Goal: Task Accomplishment & Management: Complete application form

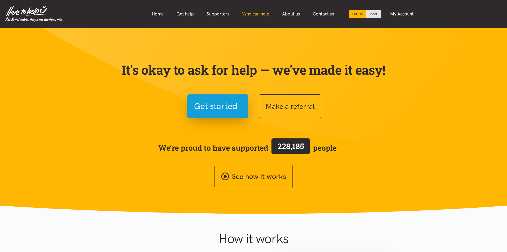
click at [256, 16] on link "Who can help" at bounding box center [256, 13] width 40 height 11
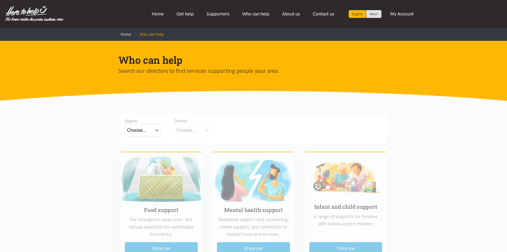
click at [155, 130] on button "Choose..." at bounding box center [143, 130] width 37 height 12
click at [151, 147] on label "Bay of Plenty" at bounding box center [141, 145] width 29 height 7
click at [0, 0] on input "Bay of Plenty" at bounding box center [0, 0] width 0 height 0
click at [197, 134] on button "Choose..." at bounding box center [200, 130] width 53 height 12
click at [193, 155] on label "Tauranga" at bounding box center [201, 153] width 48 height 7
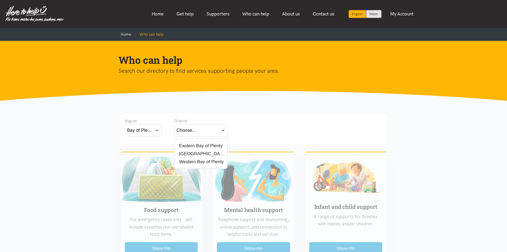
click at [0, 0] on input "Tauranga" at bounding box center [0, 0] width 0 height 0
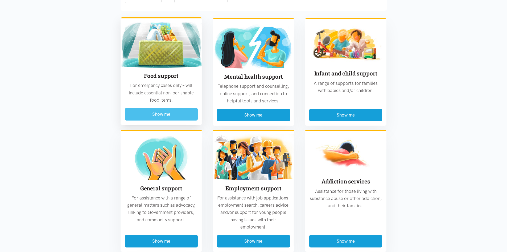
click at [185, 115] on button "Show me" at bounding box center [161, 114] width 73 height 13
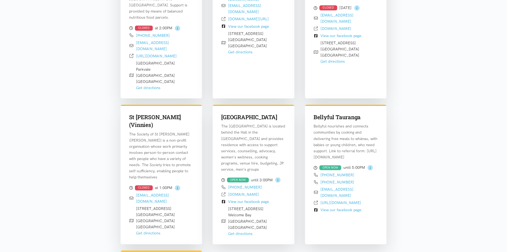
scroll to position [316, 0]
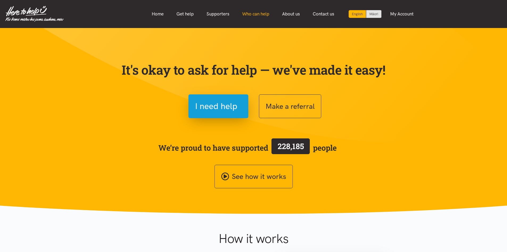
click at [257, 12] on link "Who can help" at bounding box center [256, 13] width 40 height 11
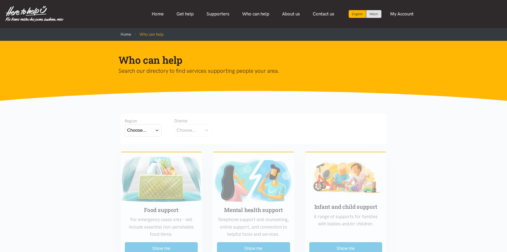
click at [155, 127] on button "Choose..." at bounding box center [143, 130] width 37 height 12
click at [145, 148] on label "Bay of Plenty" at bounding box center [141, 145] width 29 height 7
click at [0, 0] on input "Bay of Plenty" at bounding box center [0, 0] width 0 height 0
click at [216, 129] on button "Choose..." at bounding box center [200, 130] width 53 height 12
click at [199, 153] on div "Tauranga" at bounding box center [201, 153] width 48 height 7
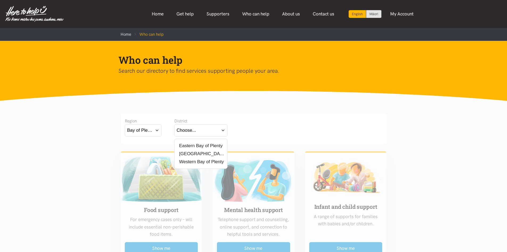
click at [154, 129] on button "Bay of Plenty" at bounding box center [143, 130] width 37 height 12
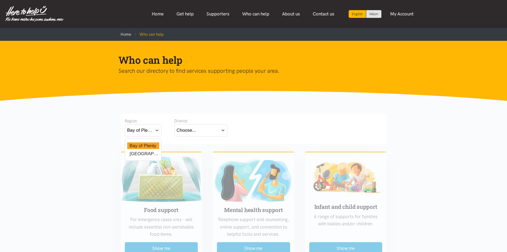
click at [146, 155] on div "Waikato" at bounding box center [143, 153] width 32 height 7
click at [145, 151] on label "Waikato" at bounding box center [143, 153] width 32 height 7
click at [0, 0] on input "Waikato" at bounding box center [0, 0] width 0 height 0
drag, startPoint x: 199, startPoint y: 129, endPoint x: 199, endPoint y: 134, distance: 4.8
click at [199, 129] on button "Choose..." at bounding box center [200, 130] width 53 height 12
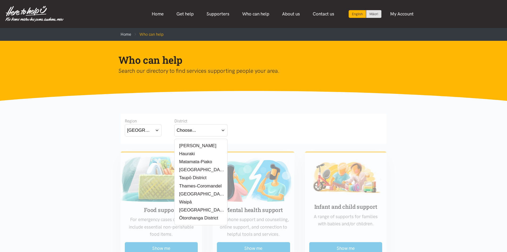
click at [188, 144] on label "Hamilton" at bounding box center [197, 145] width 40 height 7
click at [0, 0] on input "Hamilton" at bounding box center [0, 0] width 0 height 0
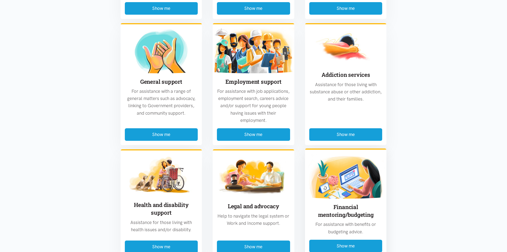
scroll to position [266, 0]
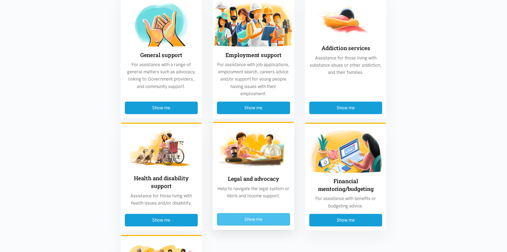
click at [260, 218] on button "Show me" at bounding box center [253, 219] width 73 height 13
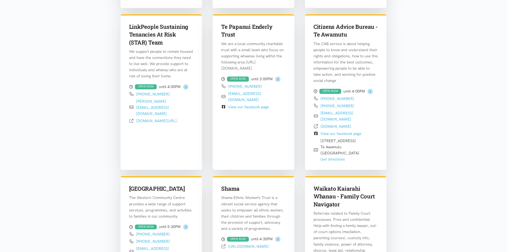
scroll to position [556, 0]
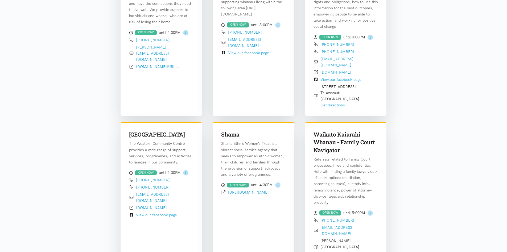
click at [456, 95] on section "Region Waikato Bay of Plenty Waikato District Hamilton" at bounding box center [253, 200] width 507 height 1310
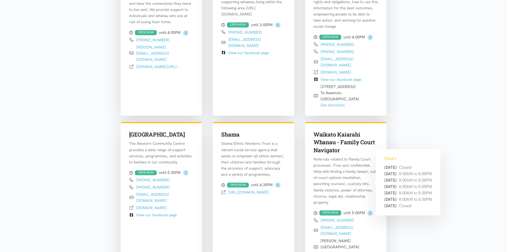
click at [370, 210] on circle at bounding box center [370, 212] width 5 height 5
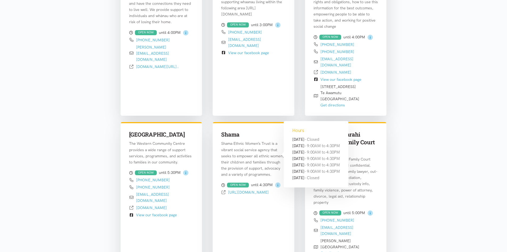
click at [280, 182] on icon at bounding box center [278, 185] width 6 height 6
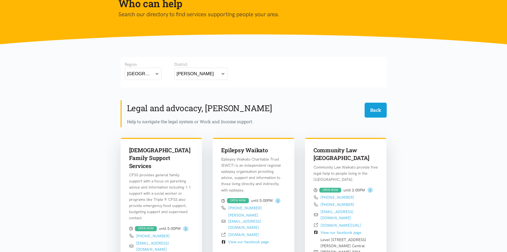
scroll to position [0, 0]
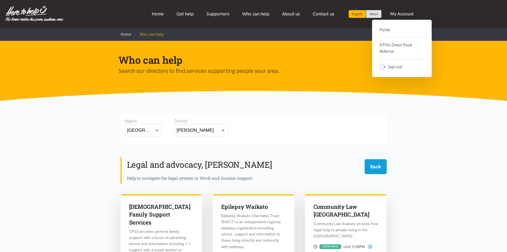
click at [393, 28] on link "Portal" at bounding box center [402, 32] width 45 height 11
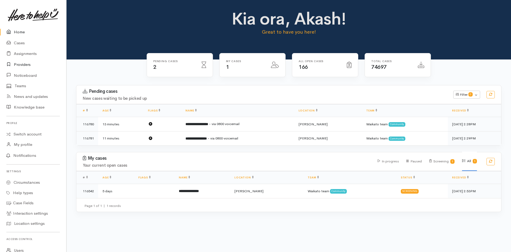
click at [10, 64] on icon at bounding box center [9, 64] width 7 height 7
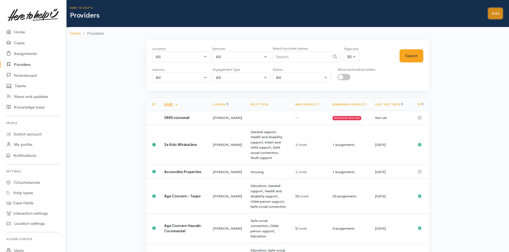
click at [496, 14] on link "Add" at bounding box center [495, 13] width 14 height 11
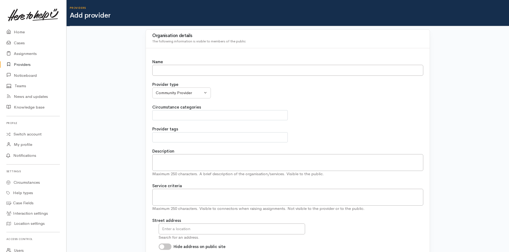
select select
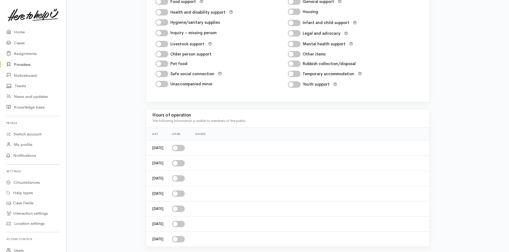
scroll to position [831, 0]
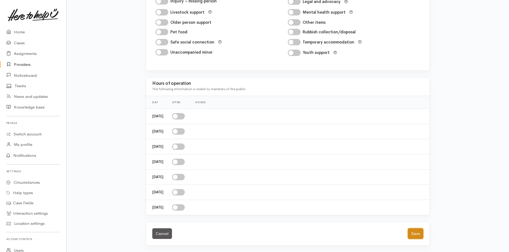
click at [414, 234] on button "Save" at bounding box center [415, 233] width 15 height 11
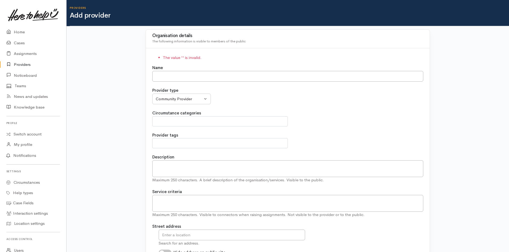
select select
click at [310, 95] on div "Provider type Community Provider MSD Community Connector Provider MSD Health Ag…" at bounding box center [287, 95] width 271 height 17
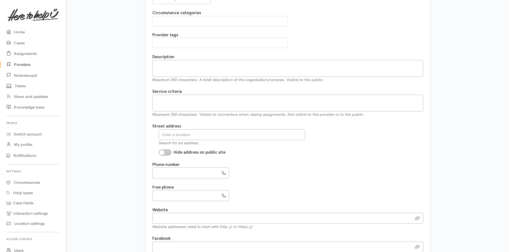
scroll to position [71, 0]
